Goal: Task Accomplishment & Management: Use online tool/utility

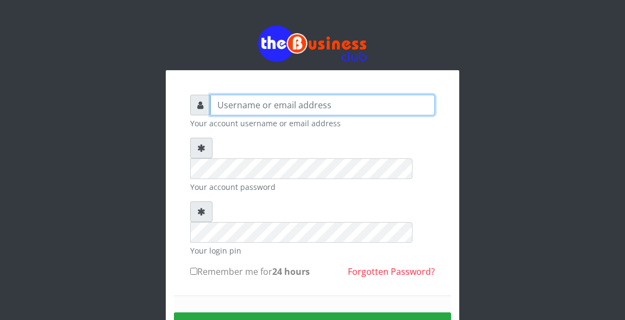
click at [250, 108] on input "text" at bounding box center [322, 105] width 225 height 21
type input "Atipeter"
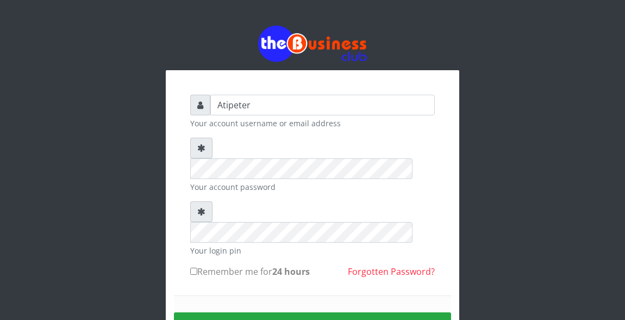
click at [194, 268] on input "Remember me for 24 hours" at bounding box center [193, 271] width 7 height 7
checkbox input "true"
click at [293, 312] on button "Sign in" at bounding box center [312, 326] width 277 height 28
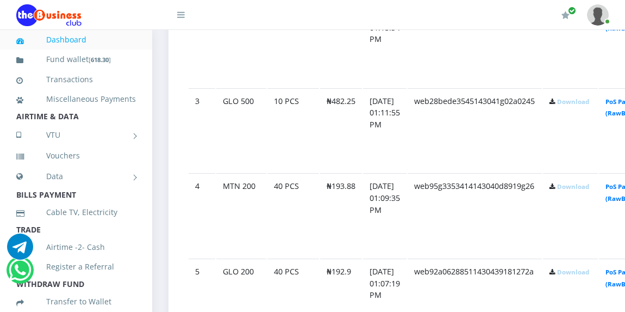
scroll to position [772, 0]
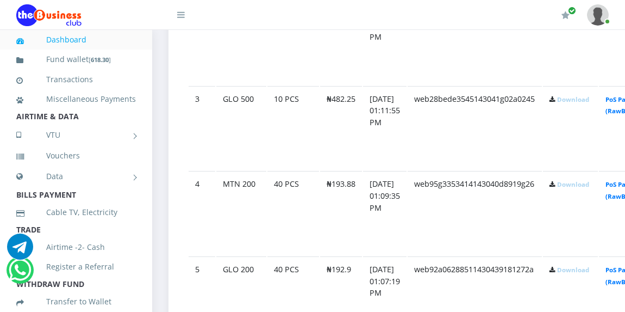
click at [590, 184] on link "Download" at bounding box center [573, 184] width 32 height 8
